Goal: Book appointment/travel/reservation

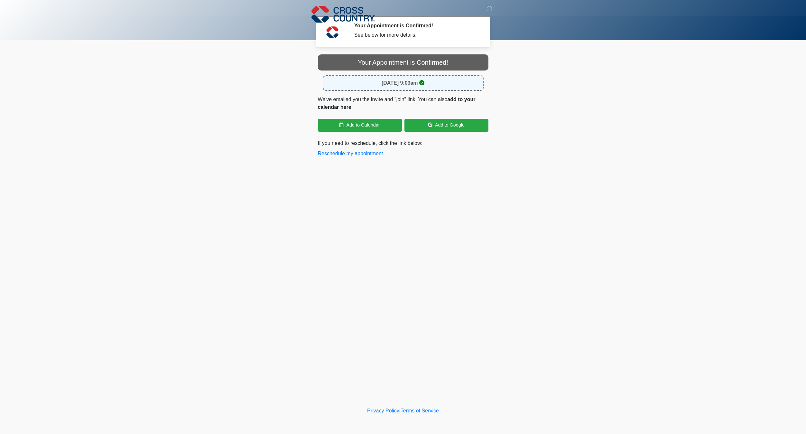
click at [366, 83] on div "[DATE] 9:03am" at bounding box center [403, 82] width 161 height 15
click at [409, 53] on section "Cancel Your Appointment is Confirmed! [DATE] 9:03am We've emailed you the invit…" at bounding box center [403, 107] width 180 height 111
click at [438, 73] on div "Your Appointment is Confirmed! August 11, 2025 at 9:03am We've emailed you the …" at bounding box center [403, 105] width 171 height 103
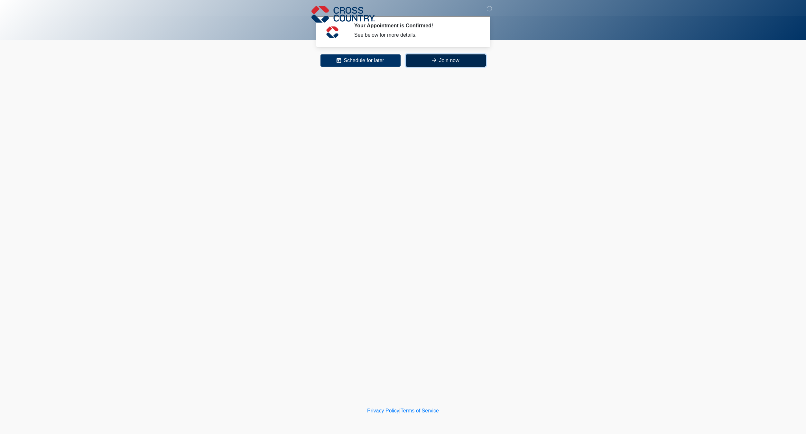
click at [431, 56] on button "Join now" at bounding box center [446, 60] width 80 height 12
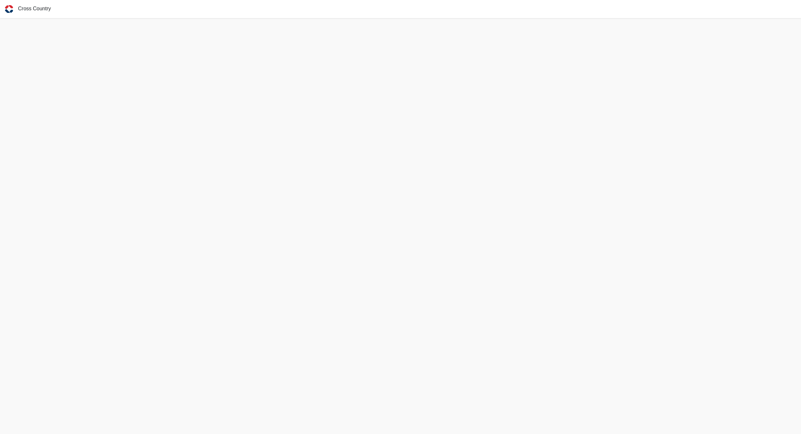
scroll to position [2, 0]
